Goal: Check status

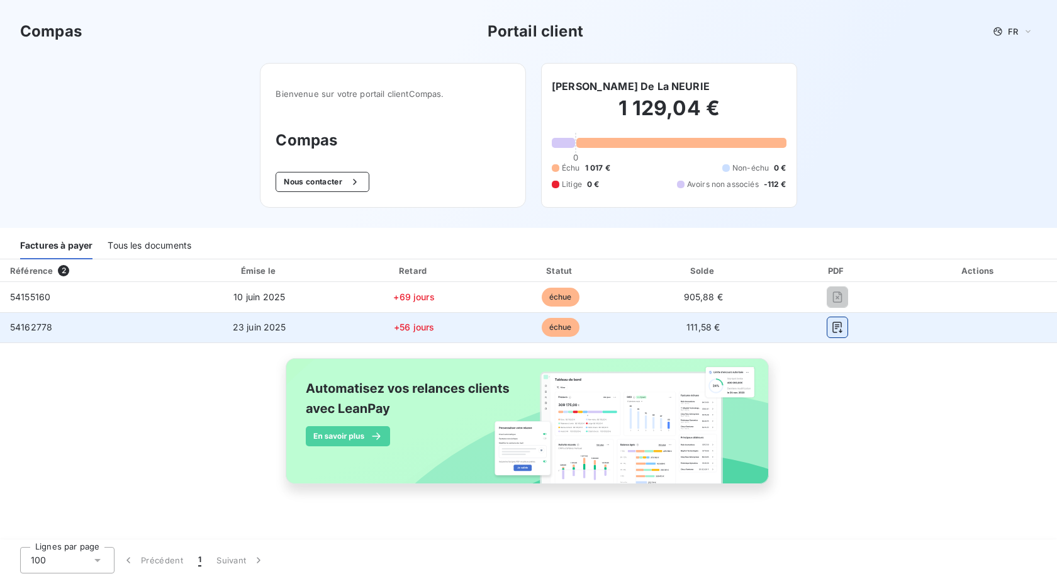
click at [838, 330] on icon "button" at bounding box center [837, 327] width 13 height 13
